Goal: Entertainment & Leisure: Browse casually

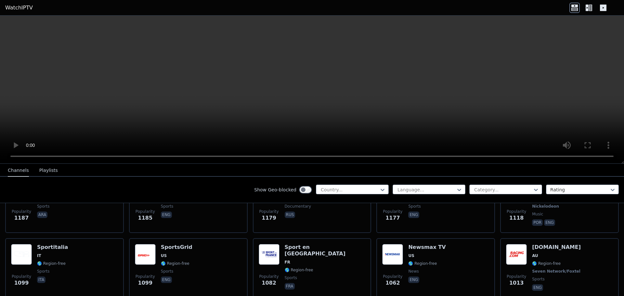
scroll to position [813, 0]
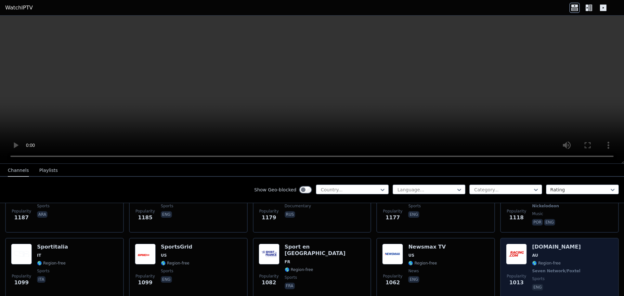
click at [532, 244] on h6 "[DOMAIN_NAME]" at bounding box center [557, 247] width 50 height 7
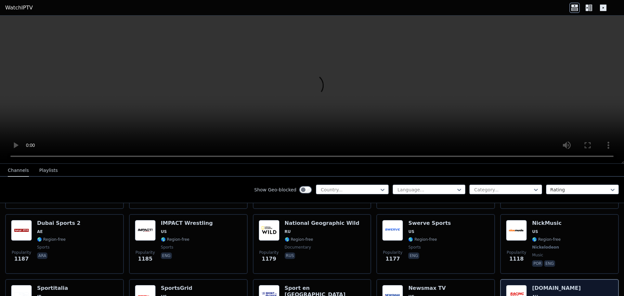
scroll to position [780, 0]
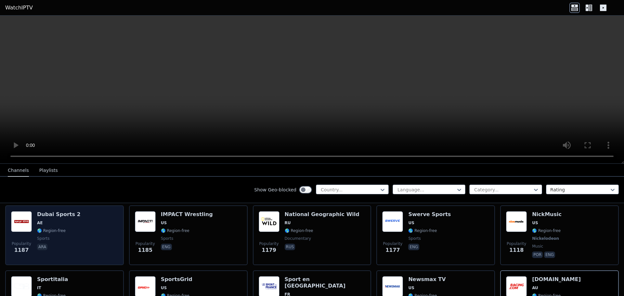
click at [91, 232] on div "Popularity 1187 Dubai Sports 2 AE 🌎 Region-free sports ara" at bounding box center [64, 235] width 107 height 48
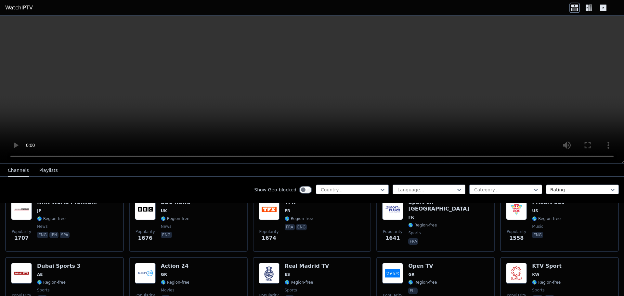
scroll to position [455, 0]
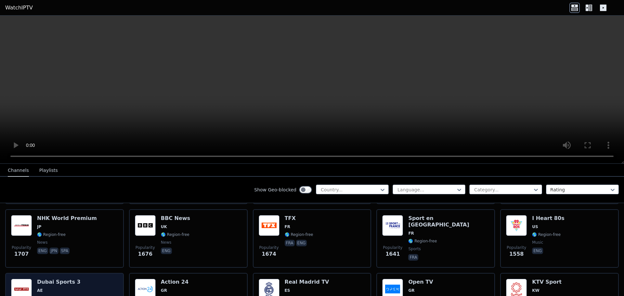
click at [72, 288] on span "AE" at bounding box center [59, 290] width 44 height 5
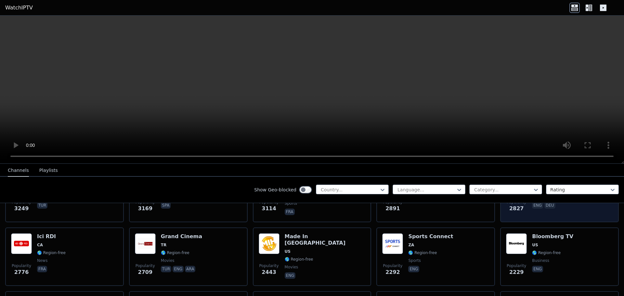
scroll to position [260, 0]
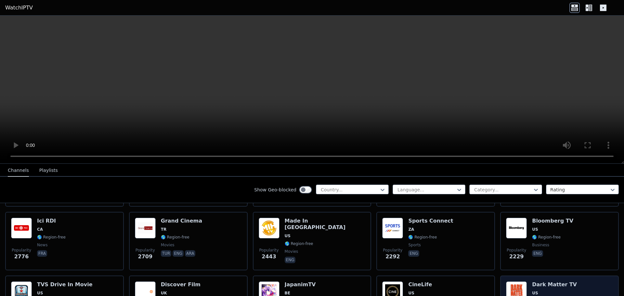
click at [521, 284] on img at bounding box center [516, 292] width 21 height 21
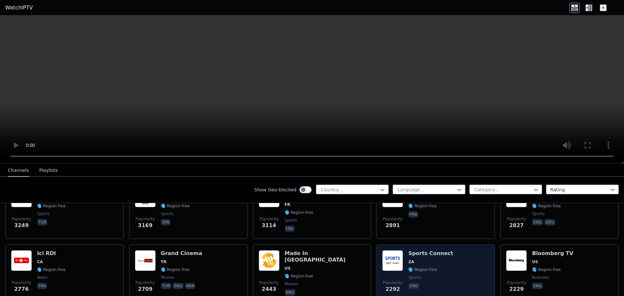
click at [419, 267] on span "🌎 Region-free" at bounding box center [422, 269] width 29 height 5
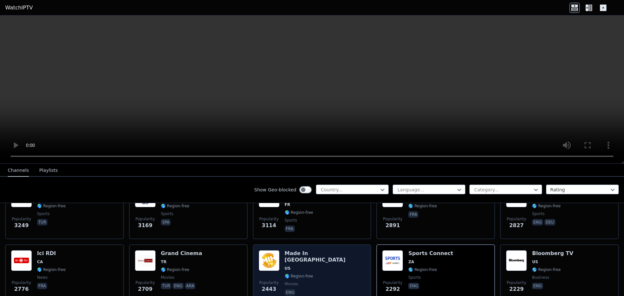
click at [303, 266] on span "US" at bounding box center [325, 268] width 81 height 5
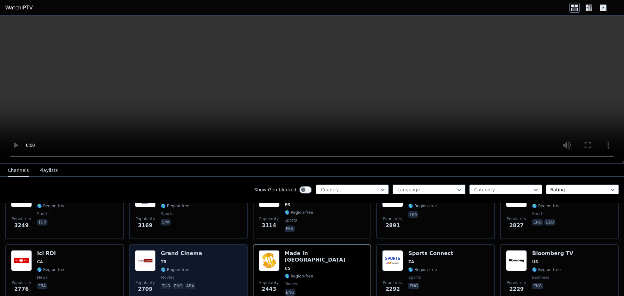
click at [203, 257] on div "Popularity 2709 Grand Cinema TR 🌎 Region-free movies tur eng ara" at bounding box center [188, 273] width 107 height 47
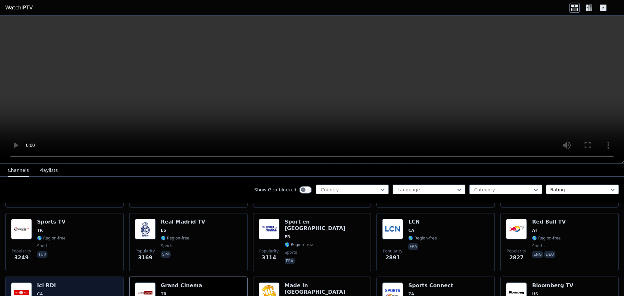
scroll to position [195, 0]
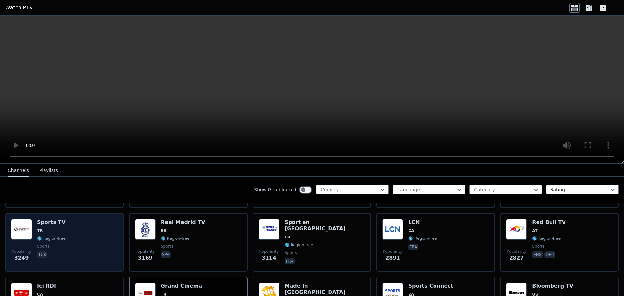
click at [97, 246] on div "Popularity 3249 Sports TV TR 🌎 Region-free sports tur" at bounding box center [64, 242] width 107 height 47
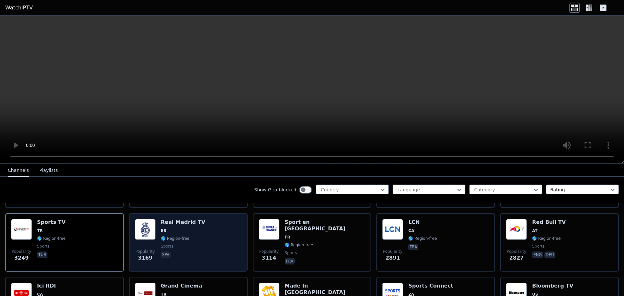
click at [186, 244] on span "sports" at bounding box center [183, 246] width 45 height 5
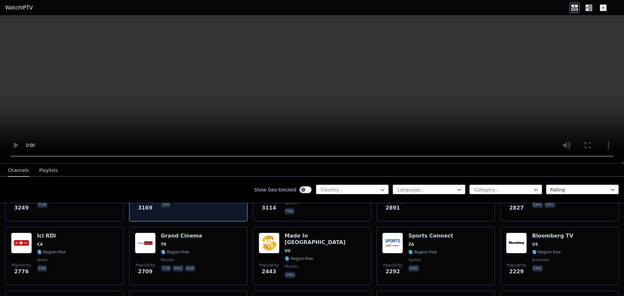
scroll to position [260, 0]
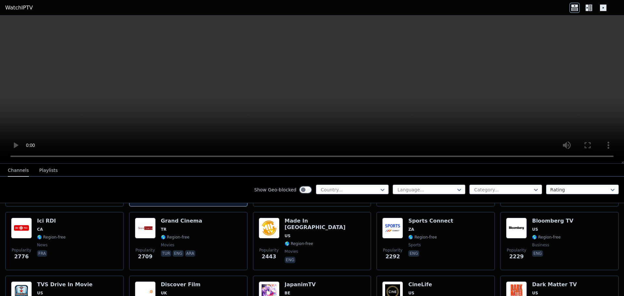
click at [186, 243] on span "movies" at bounding box center [181, 245] width 41 height 5
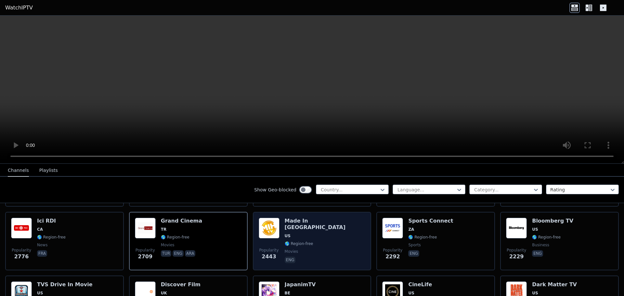
click at [273, 233] on img at bounding box center [269, 228] width 21 height 21
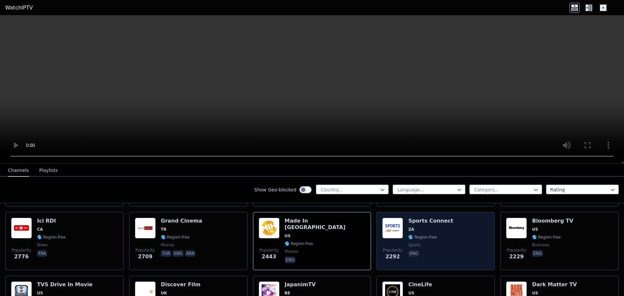
click at [446, 230] on div "Popularity 2292 Sports Connect ZA 🌎 Region-free sports eng" at bounding box center [435, 241] width 107 height 47
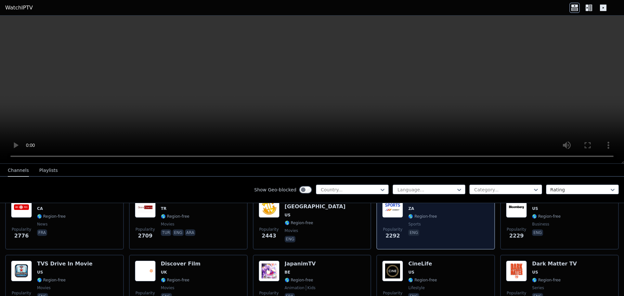
scroll to position [293, 0]
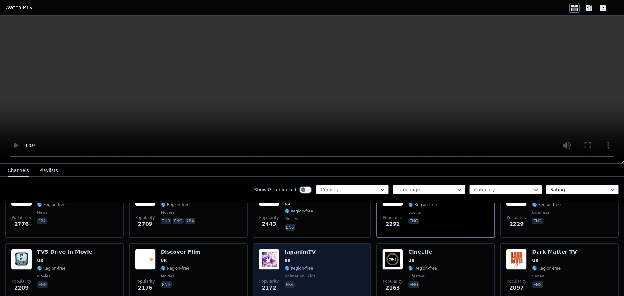
click at [297, 251] on div "JapanimTV BE 🌎 Region-free animation kids fra" at bounding box center [300, 272] width 31 height 47
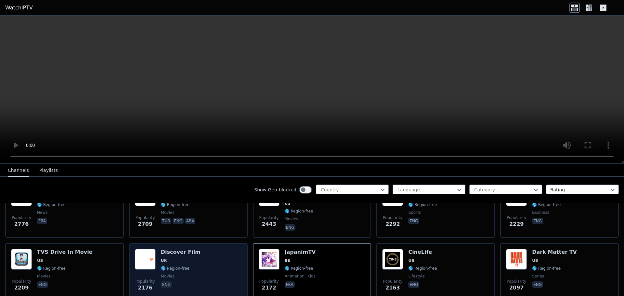
click at [170, 258] on span "UK" at bounding box center [181, 260] width 40 height 5
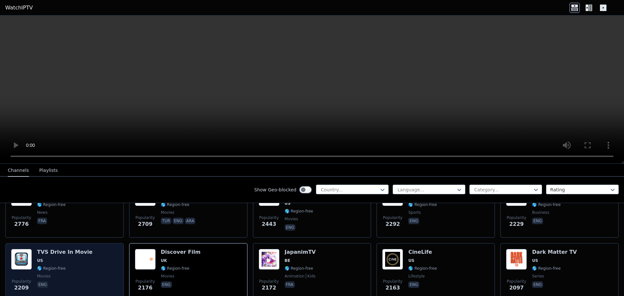
click at [55, 266] on span "🌎 Region-free" at bounding box center [51, 268] width 29 height 5
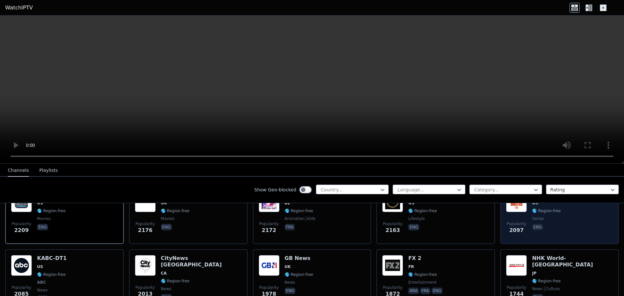
scroll to position [358, 0]
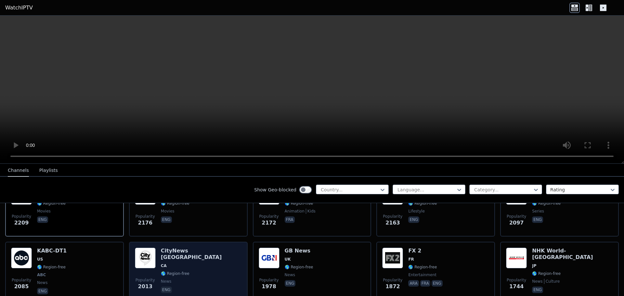
click at [199, 259] on div "CityNews [GEOGRAPHIC_DATA] [GEOGRAPHIC_DATA] 🌎 Region-free news eng" at bounding box center [201, 272] width 81 height 48
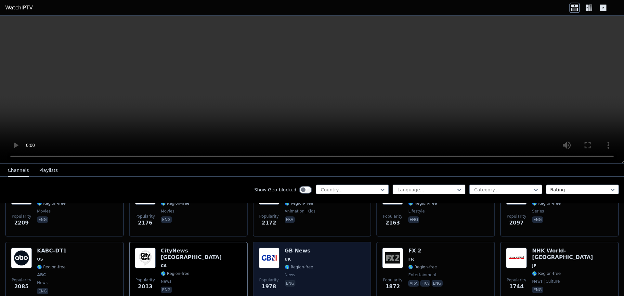
click at [310, 260] on div "Popularity 1978 GB News UK 🌎 Region-free news eng" at bounding box center [312, 272] width 107 height 48
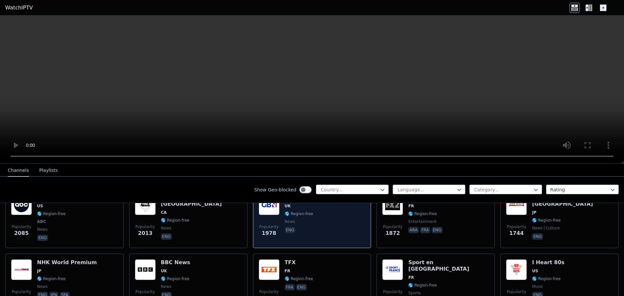
scroll to position [423, 0]
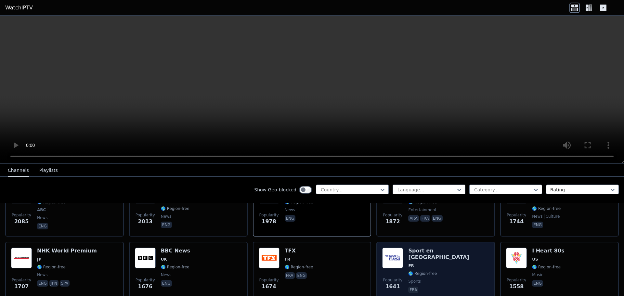
click at [446, 263] on div "Popularity 1641 Sport en [GEOGRAPHIC_DATA] FR 🌎 Region-free sports fra" at bounding box center [435, 271] width 107 height 47
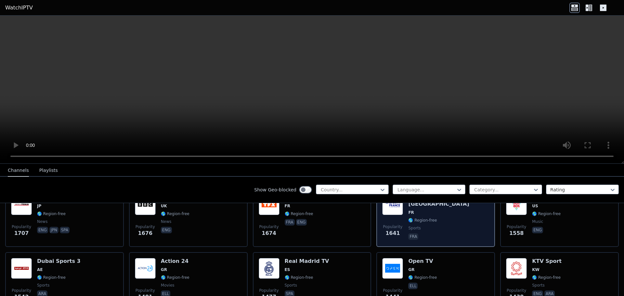
scroll to position [488, 0]
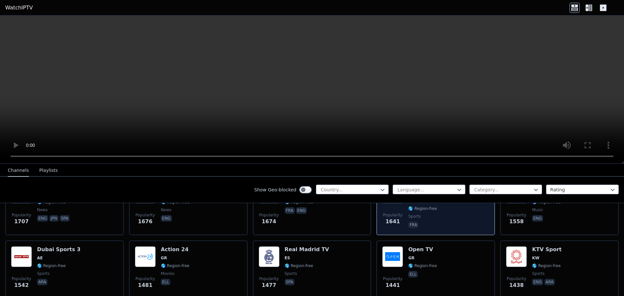
click at [446, 263] on div "Popularity 1441 Open TV GR 🌎 Region-free ell" at bounding box center [435, 269] width 107 height 47
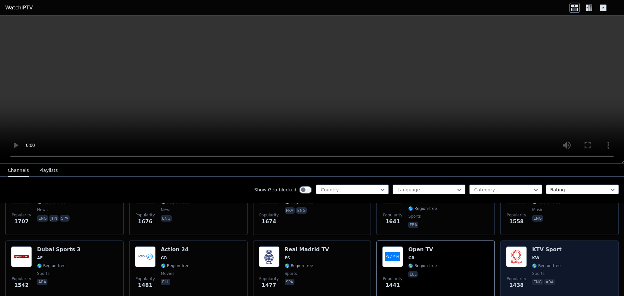
click at [538, 263] on span "🌎 Region-free" at bounding box center [546, 265] width 29 height 5
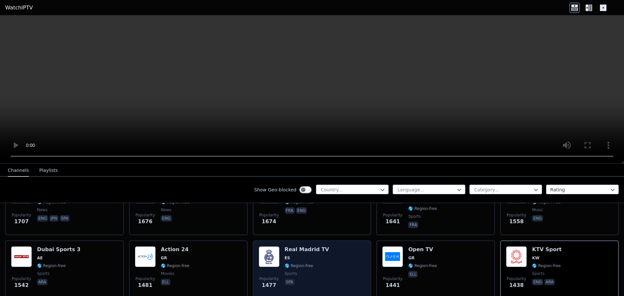
click at [292, 264] on div "Real Madrid TV ES 🌎 Region-free sports spa" at bounding box center [307, 269] width 45 height 47
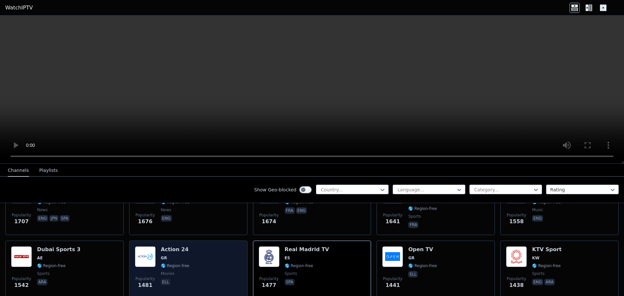
click at [173, 256] on span "GR" at bounding box center [175, 258] width 29 height 5
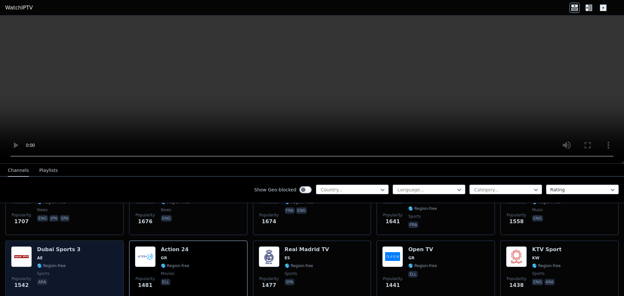
click at [59, 256] on div "Dubai Sports 3 AE 🌎 Region-free sports ara" at bounding box center [59, 269] width 44 height 47
